Goal: Information Seeking & Learning: Learn about a topic

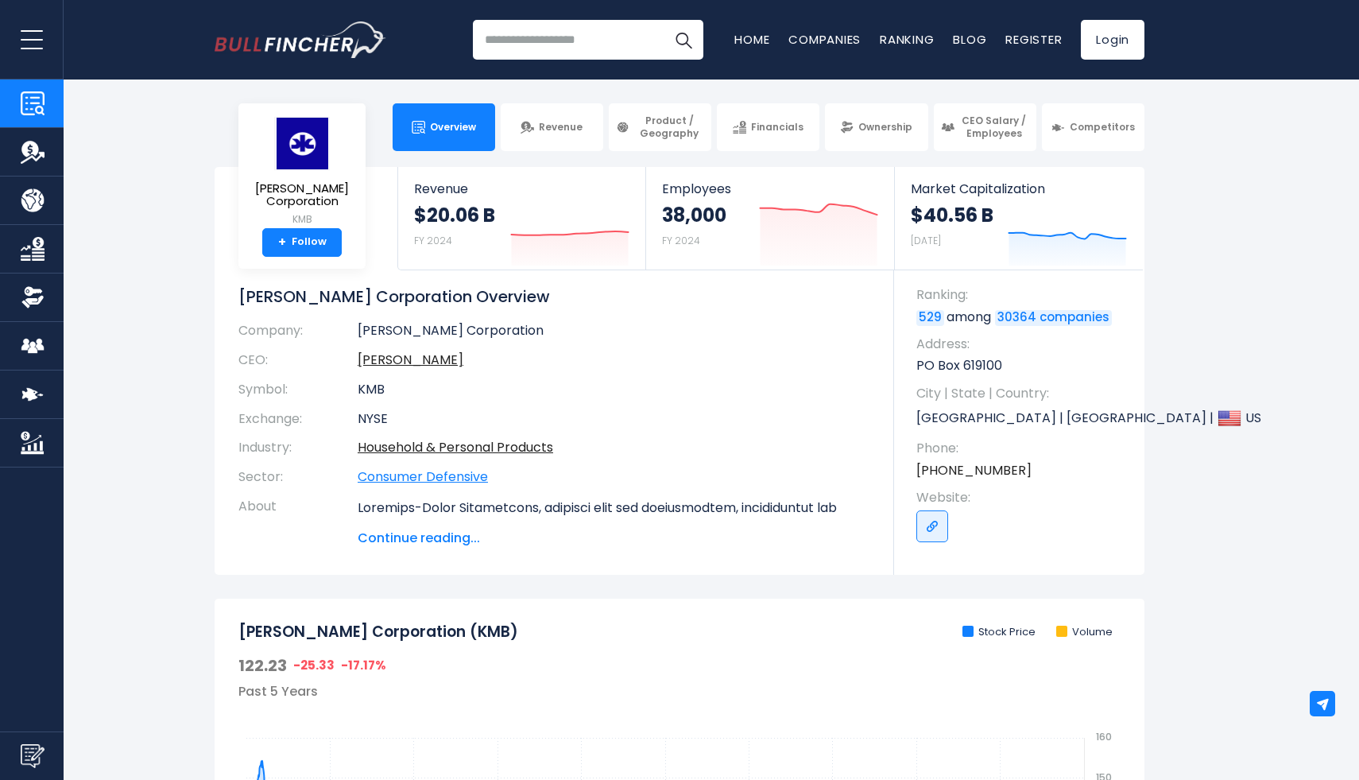
click at [446, 474] on link "Consumer Defensive" at bounding box center [423, 476] width 130 height 18
click at [443, 536] on span "Continue reading..." at bounding box center [614, 538] width 513 height 19
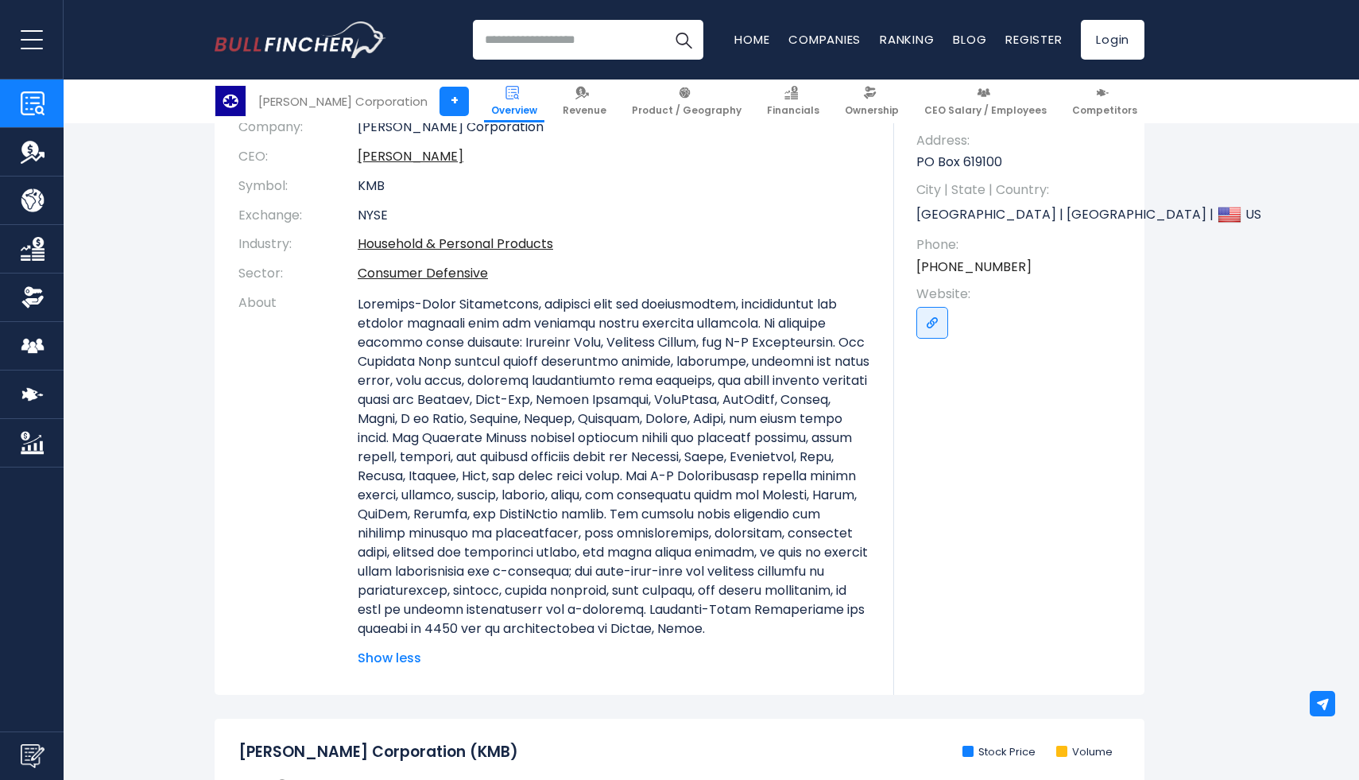
scroll to position [206, 0]
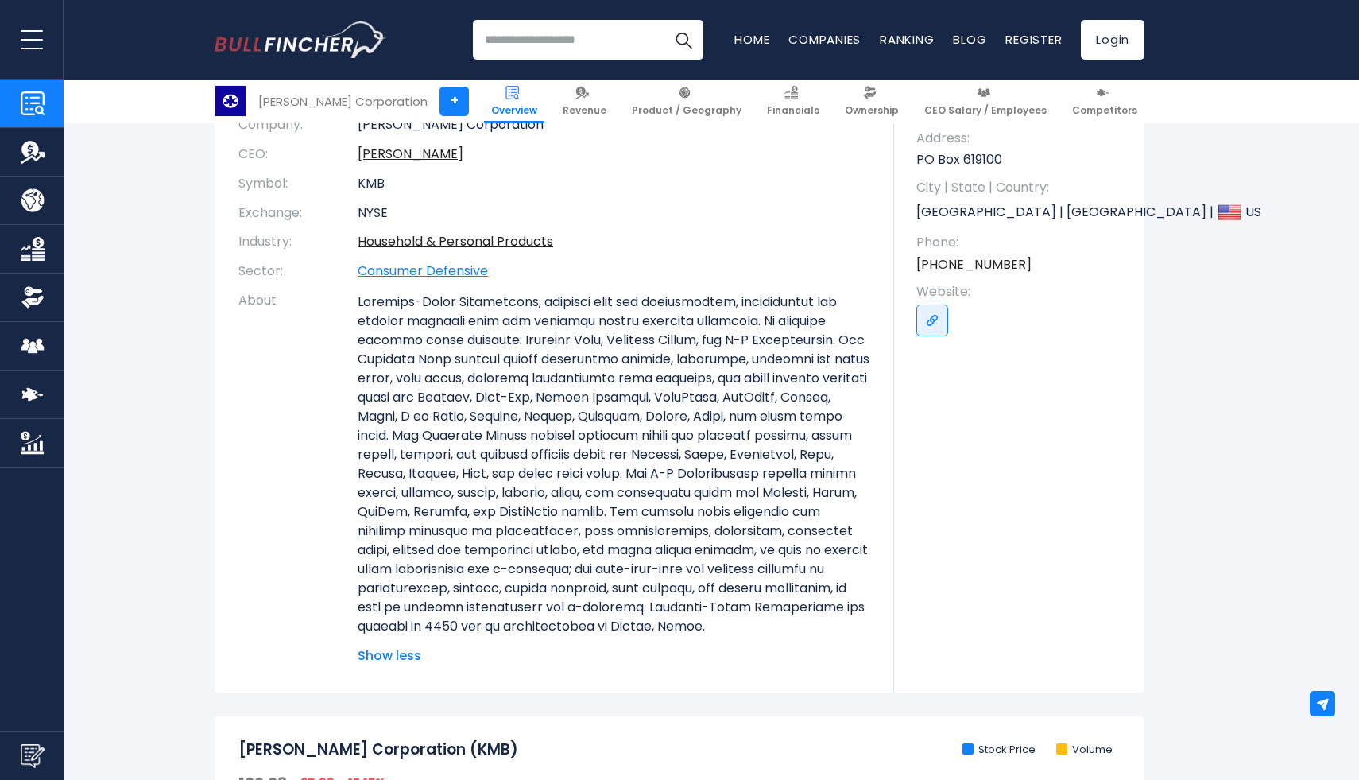
click at [459, 270] on link "Consumer Defensive" at bounding box center [423, 270] width 130 height 18
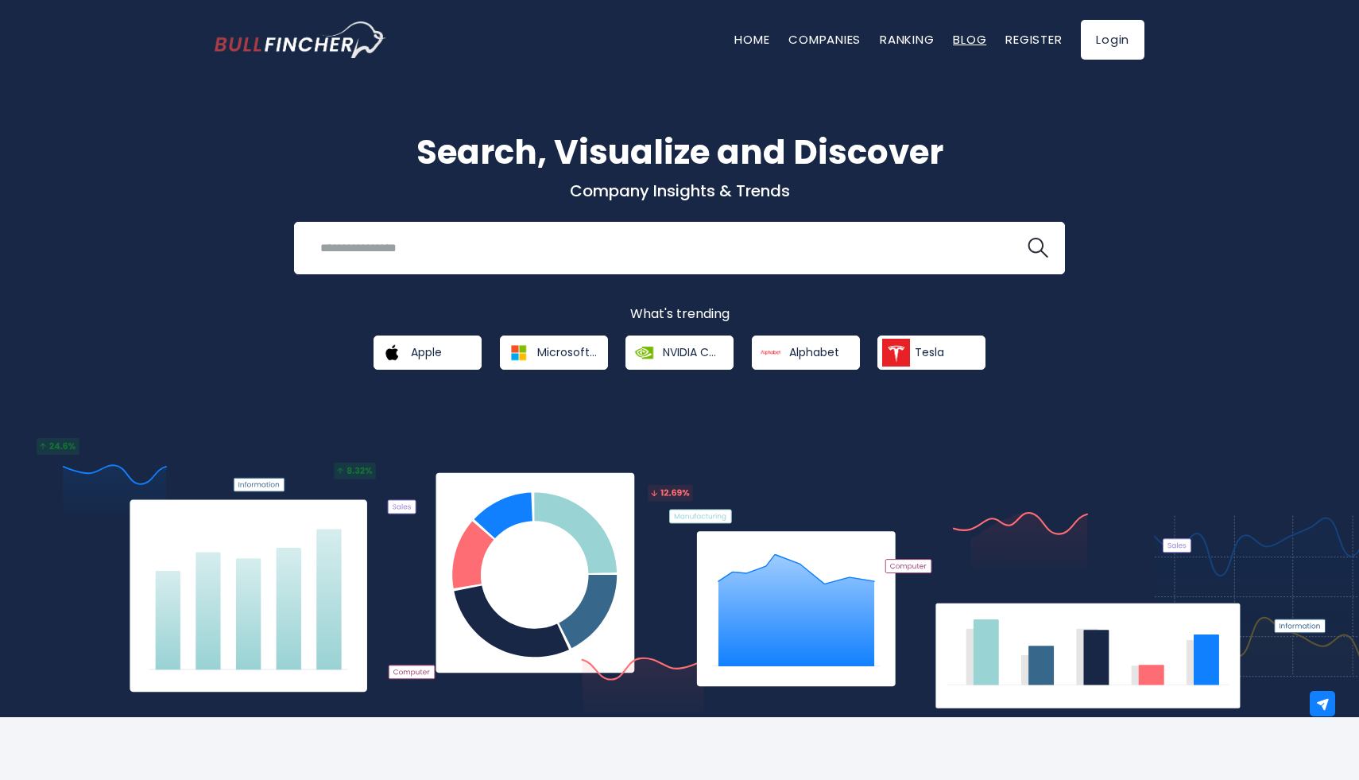
click at [978, 37] on link "Blog" at bounding box center [969, 39] width 33 height 17
